Goal: Communication & Community: Answer question/provide support

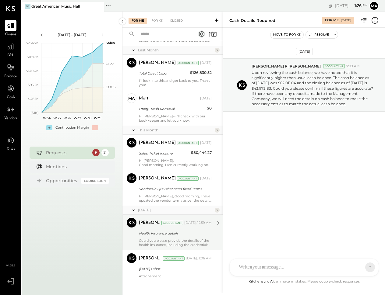
scroll to position [615, 0]
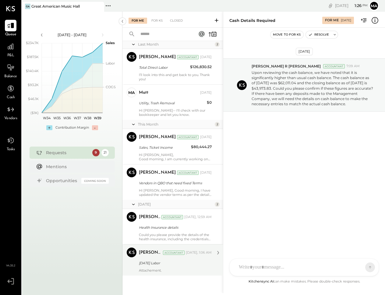
click at [156, 273] on div "[PERSON_NAME] Accountant [PERSON_NAME] Accountant [DATE], 1:06 AM [DATE] Labor …" at bounding box center [172, 259] width 100 height 31
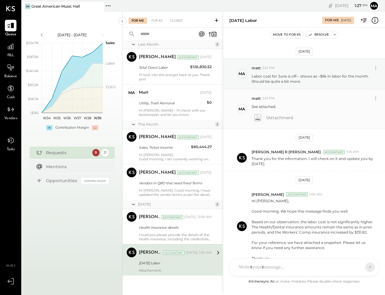
click at [257, 119] on g at bounding box center [257, 117] width 6 height 7
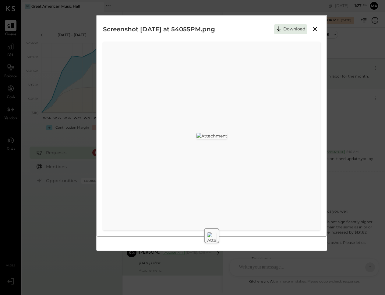
scroll to position [12, 0]
click at [346, 125] on div "Screenshot [DATE] at 54055PM.png Download" at bounding box center [192, 147] width 385 height 295
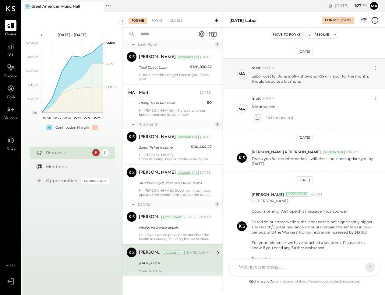
scroll to position [75, 0]
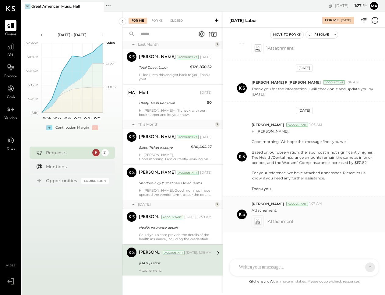
click at [262, 222] on div at bounding box center [257, 221] width 12 height 12
click at [256, 223] on icon at bounding box center [257, 221] width 6 height 7
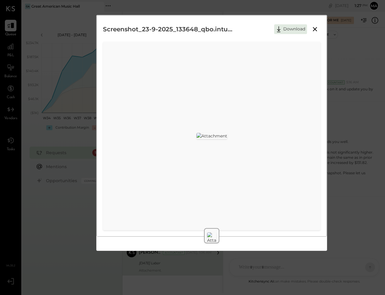
click at [341, 70] on div "Screenshot_23-9-2025_133648_qbo.intuit.com.jpeg Download" at bounding box center [192, 147] width 385 height 295
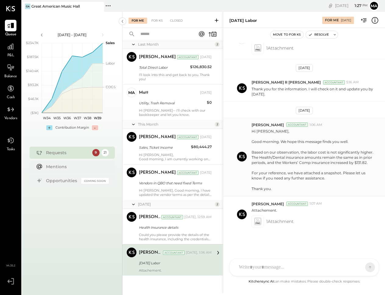
scroll to position [0, 0]
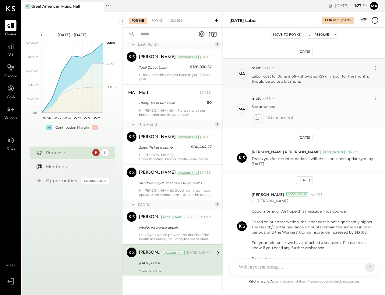
click at [258, 118] on icon at bounding box center [257, 117] width 6 height 7
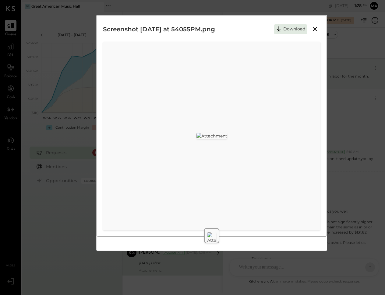
click at [333, 116] on div "Screenshot [DATE] at 54055PM.png Download" at bounding box center [192, 147] width 385 height 295
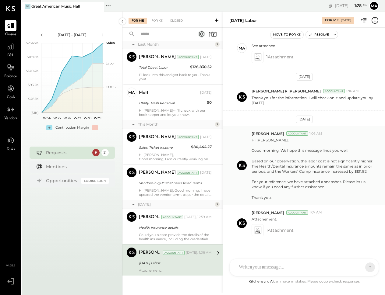
scroll to position [75, 0]
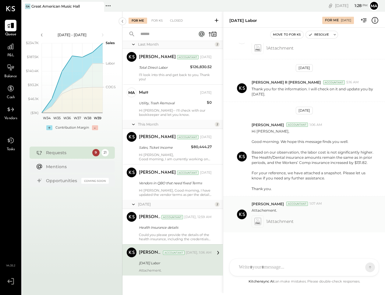
click at [257, 223] on icon at bounding box center [257, 221] width 6 height 7
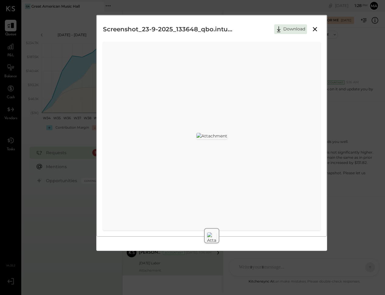
click at [314, 31] on icon at bounding box center [314, 29] width 7 height 7
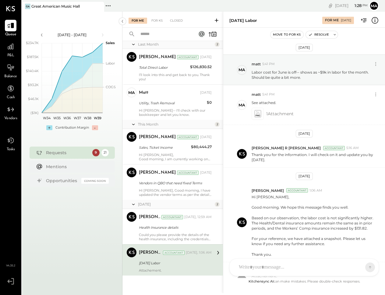
scroll to position [0, 0]
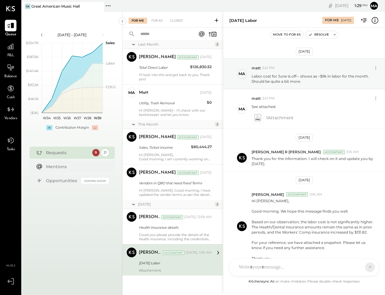
click at [254, 271] on div at bounding box center [299, 267] width 126 height 13
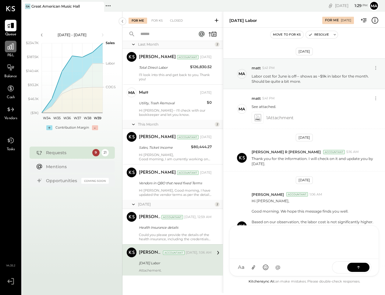
click at [11, 51] on div at bounding box center [11, 47] width 12 height 12
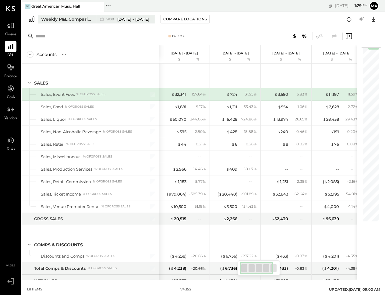
click at [118, 19] on span "[DATE] - [DATE]" at bounding box center [133, 19] width 32 height 6
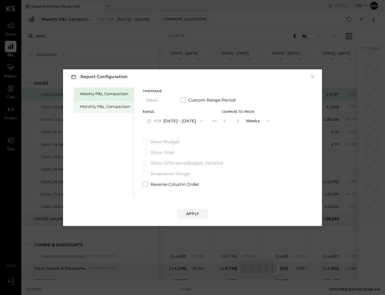
click at [105, 105] on div "Monthly P&L Comparison" at bounding box center [105, 107] width 51 height 6
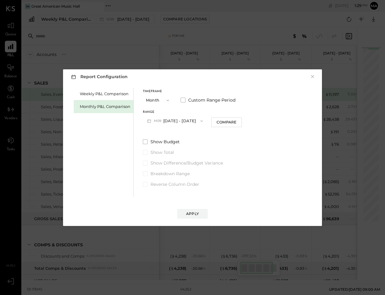
click at [178, 121] on button "M09 [DATE] - [DATE]" at bounding box center [175, 120] width 64 height 11
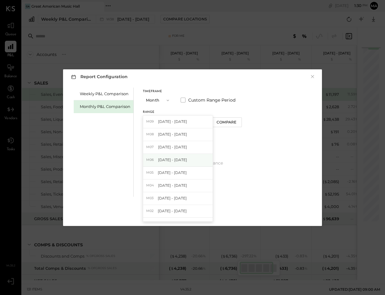
click at [180, 160] on span "[DATE] - [DATE]" at bounding box center [172, 159] width 29 height 5
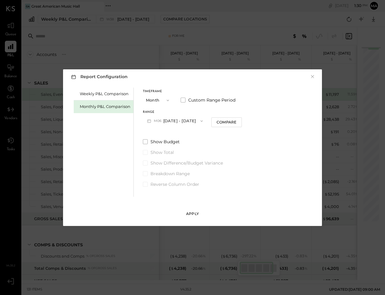
click at [189, 211] on button "Apply" at bounding box center [192, 214] width 30 height 10
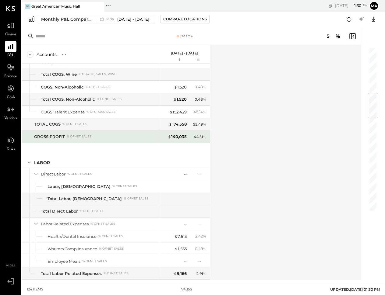
scroll to position [405, 0]
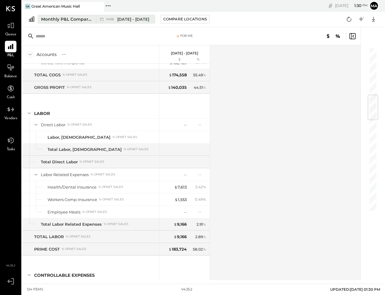
click at [129, 17] on span "[DATE] - [DATE]" at bounding box center [133, 19] width 32 height 6
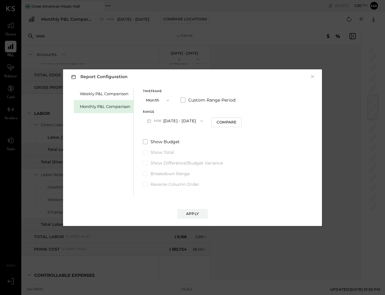
click at [183, 120] on button "M06 [DATE] - [DATE]" at bounding box center [175, 120] width 64 height 11
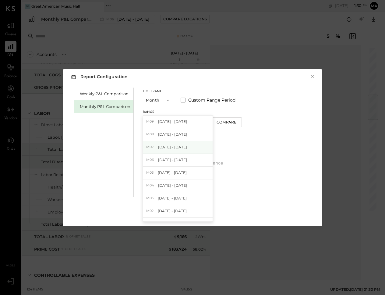
click at [177, 144] on div "M07 [DATE] - [DATE]" at bounding box center [177, 147] width 69 height 13
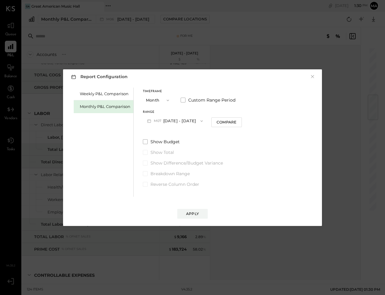
click at [191, 215] on div "Apply" at bounding box center [192, 213] width 13 height 5
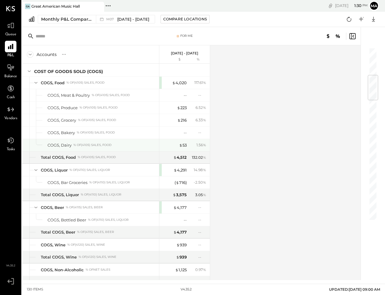
scroll to position [11, 0]
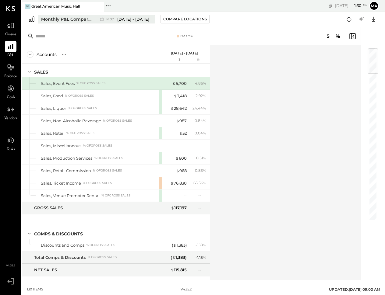
click at [130, 18] on span "[DATE] - [DATE]" at bounding box center [133, 19] width 32 height 6
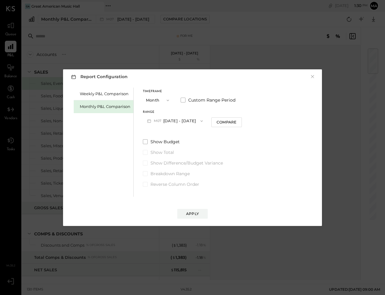
click at [172, 124] on button "M07 [DATE] - [DATE]" at bounding box center [175, 120] width 64 height 11
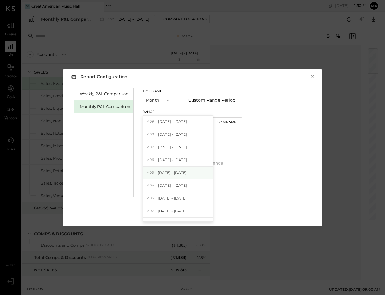
click at [176, 174] on span "[DATE] - [DATE]" at bounding box center [172, 172] width 29 height 5
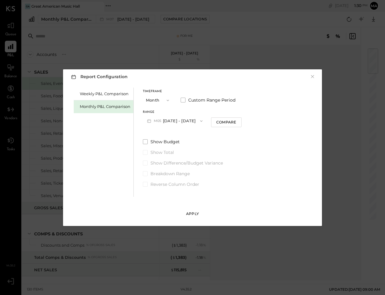
click at [197, 212] on div "Apply" at bounding box center [192, 213] width 13 height 5
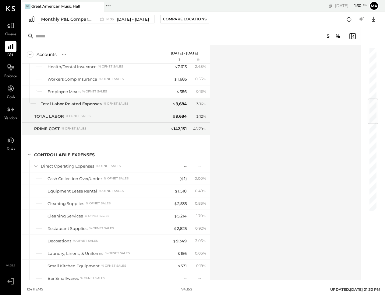
scroll to position [559, 0]
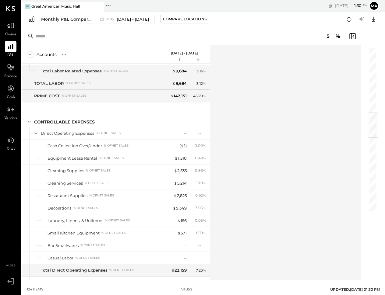
click at [377, 207] on div at bounding box center [369, 153] width 18 height 253
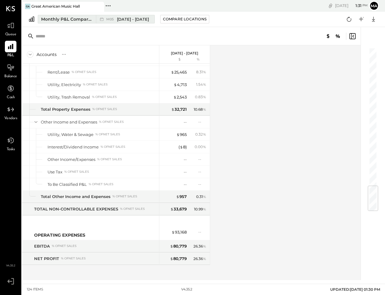
click at [124, 19] on span "[DATE] - [DATE]" at bounding box center [133, 19] width 32 height 6
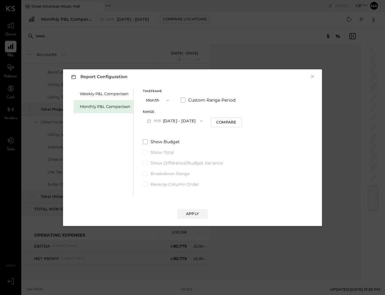
click at [182, 119] on button "M05 [DATE] - [DATE]" at bounding box center [175, 120] width 64 height 11
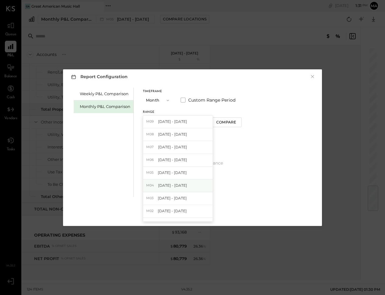
click at [177, 188] on span "[DATE] - [DATE]" at bounding box center [172, 185] width 29 height 5
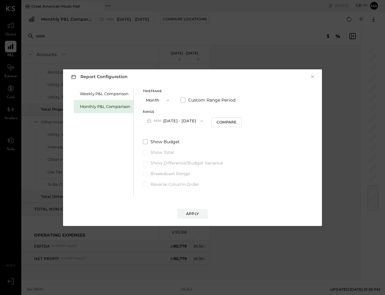
click at [190, 209] on button "Apply" at bounding box center [192, 214] width 30 height 10
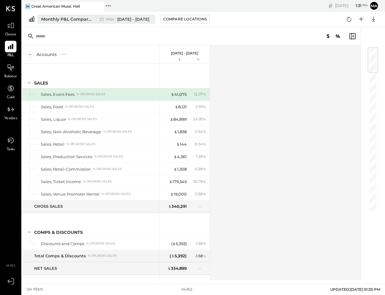
click at [132, 18] on span "[DATE] - [DATE]" at bounding box center [133, 19] width 32 height 6
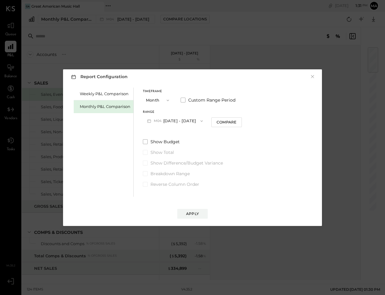
click at [181, 119] on button "M04 [DATE] - [DATE]" at bounding box center [175, 120] width 64 height 11
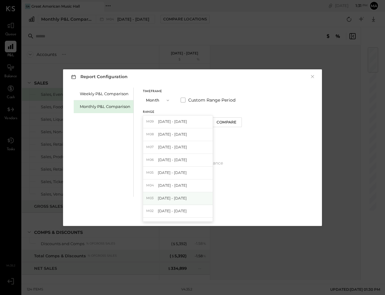
click at [174, 199] on span "[DATE] - [DATE]" at bounding box center [172, 198] width 29 height 5
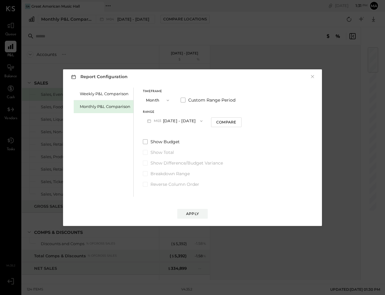
click at [184, 119] on button "M03 [DATE] - [DATE]" at bounding box center [175, 120] width 64 height 11
drag, startPoint x: 289, startPoint y: 121, endPoint x: 219, endPoint y: 196, distance: 101.4
click at [288, 122] on div "Weekly P&L Comparison Monthly P&L Comparison Timeframe Month Custom Range Perio…" at bounding box center [192, 141] width 247 height 111
click at [196, 211] on button "Apply" at bounding box center [192, 214] width 30 height 10
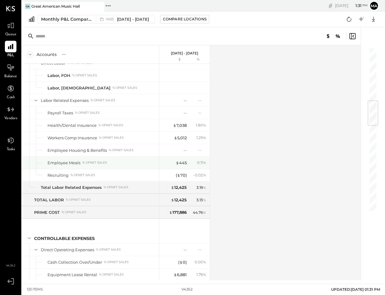
scroll to position [422, 0]
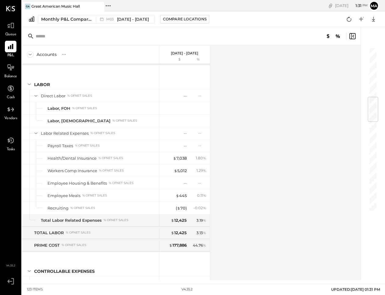
click at [11, 8] on icon at bounding box center [10, 8] width 9 height 5
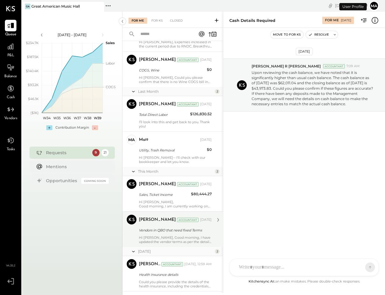
scroll to position [615, 0]
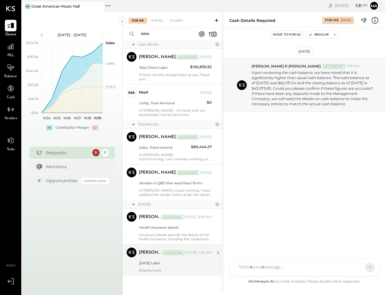
click at [178, 263] on div "[DATE] Labor" at bounding box center [174, 263] width 71 height 6
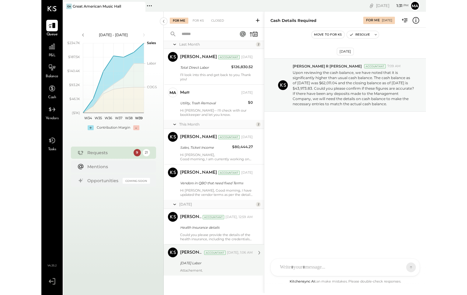
scroll to position [75, 0]
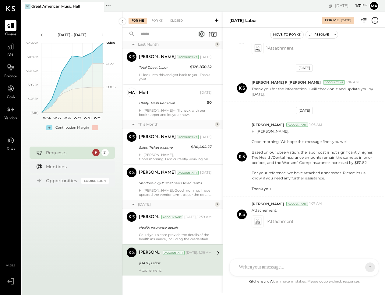
click at [257, 268] on div at bounding box center [299, 267] width 126 height 13
click at [336, 243] on div "**********" at bounding box center [296, 243] width 115 height 7
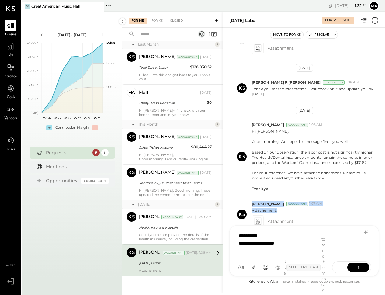
drag, startPoint x: 301, startPoint y: 243, endPoint x: 228, endPoint y: 234, distance: 73.2
click at [227, 234] on div "**********" at bounding box center [304, 153] width 162 height 282
click at [259, 244] on div "**********" at bounding box center [296, 243] width 115 height 7
drag, startPoint x: 277, startPoint y: 244, endPoint x: 253, endPoint y: 242, distance: 23.8
click at [232, 236] on div "**********" at bounding box center [303, 251] width 149 height 51
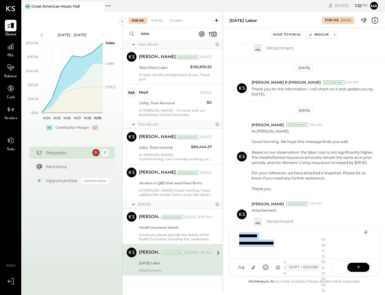
click at [250, 238] on div "**********" at bounding box center [296, 236] width 115 height 7
click at [288, 244] on div "Use Shift + Return to send the message" at bounding box center [304, 267] width 43 height 62
click at [280, 244] on div "**********" at bounding box center [296, 243] width 115 height 7
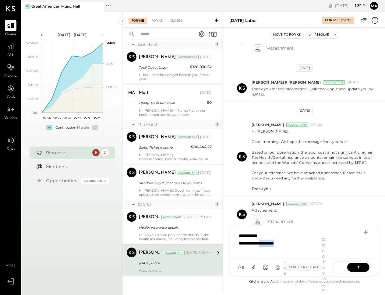
click at [280, 244] on div "**********" at bounding box center [296, 243] width 115 height 7
click at [239, 235] on div "**********" at bounding box center [296, 236] width 115 height 7
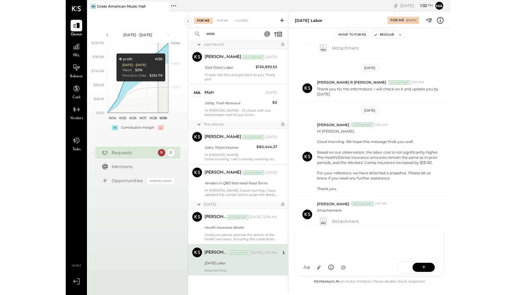
scroll to position [49, 0]
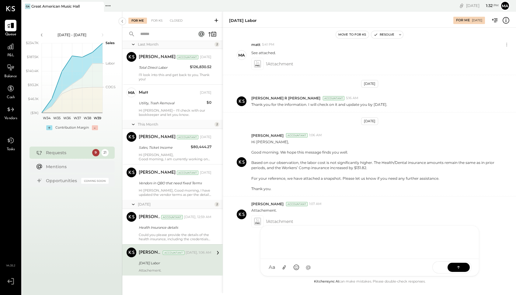
click at [279, 238] on div at bounding box center [370, 241] width 206 height 24
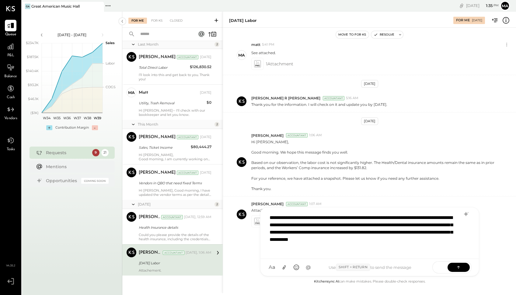
click at [375, 217] on div "**********" at bounding box center [370, 232] width 206 height 43
click at [300, 233] on div "**********" at bounding box center [370, 232] width 206 height 43
click at [319, 245] on div "**********" at bounding box center [370, 232] width 206 height 43
click at [384, 268] on icon at bounding box center [459, 267] width 6 height 6
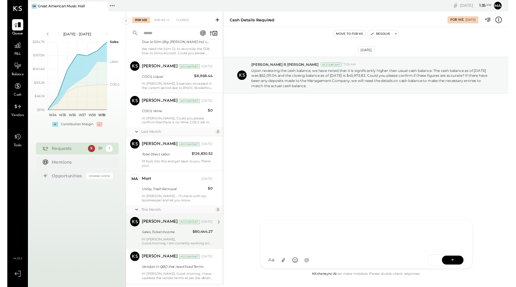
scroll to position [584, 0]
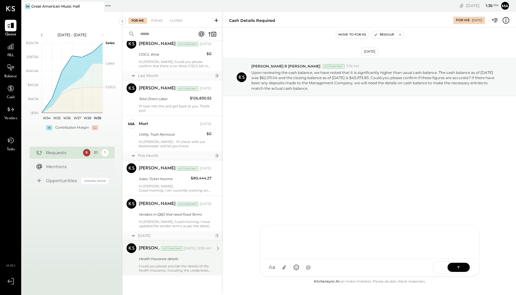
click at [178, 267] on div "Could you please provide the details of the health insurance, including the cre…" at bounding box center [175, 268] width 73 height 9
